Goal: Register for event/course

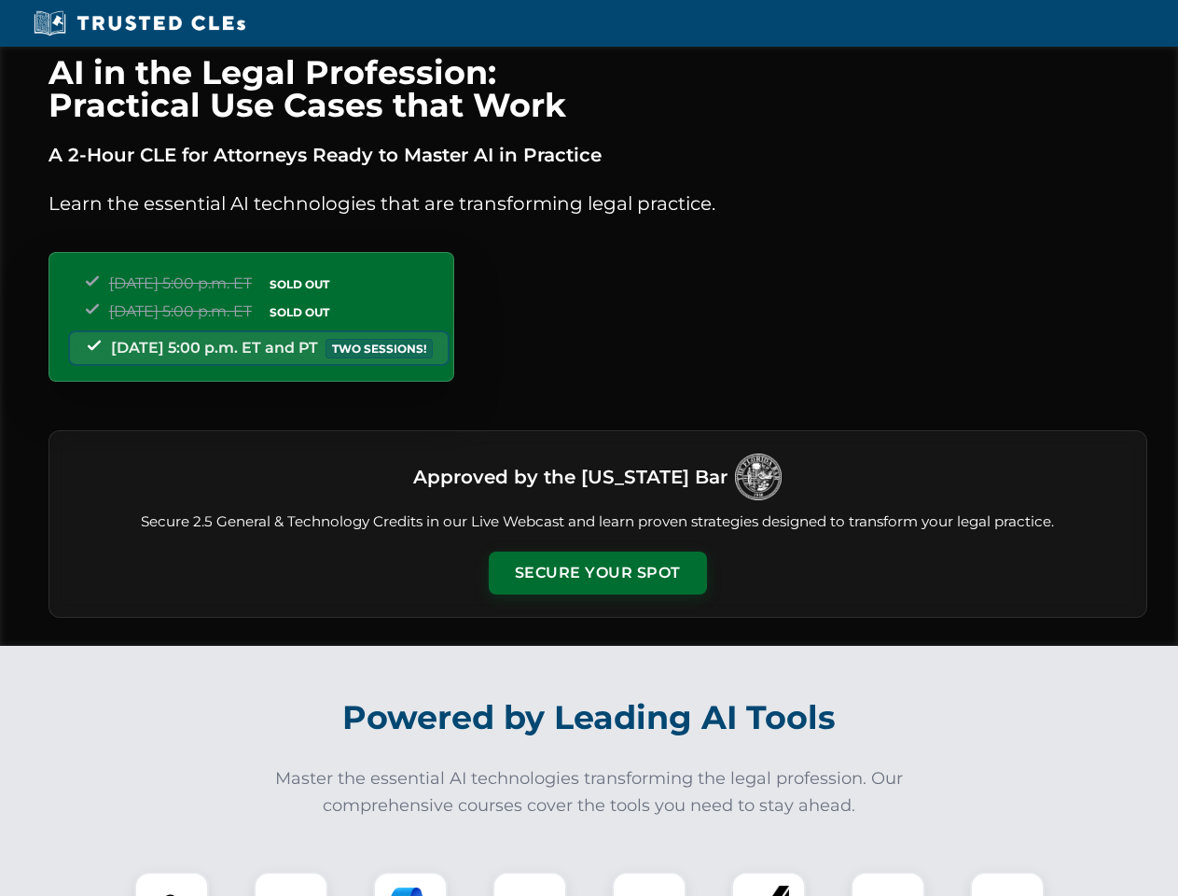
click at [597, 573] on button "Secure Your Spot" at bounding box center [598, 572] width 218 height 43
click at [172, 884] on img at bounding box center [172, 909] width 54 height 54
